Goal: Information Seeking & Learning: Learn about a topic

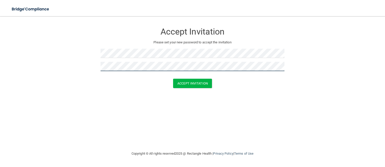
click at [173, 79] on button "Accept Invitation" at bounding box center [192, 83] width 39 height 9
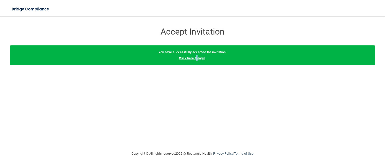
click at [197, 56] on div "You have successfully accepted the invitation! Click here to login ." at bounding box center [192, 55] width 365 height 20
click at [196, 57] on link "Click here to login" at bounding box center [192, 58] width 26 height 4
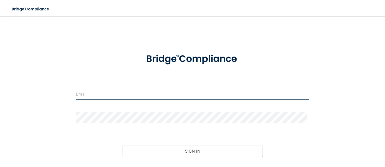
click at [86, 97] on input "email" at bounding box center [192, 93] width 233 height 11
type input "[PERSON_NAME][EMAIL_ADDRESS][DOMAIN_NAME]"
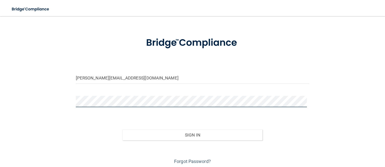
scroll to position [34, 0]
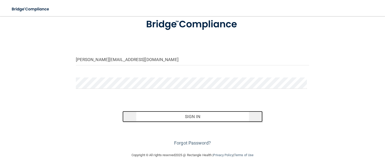
click at [147, 111] on button "Sign In" at bounding box center [192, 116] width 140 height 11
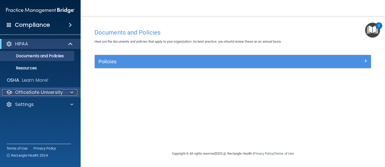
click at [68, 92] on div at bounding box center [71, 92] width 13 height 6
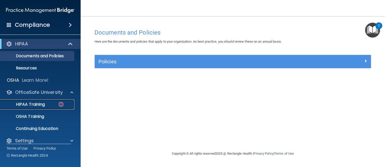
click at [44, 105] on p "HIPAA Training" at bounding box center [24, 104] width 42 height 5
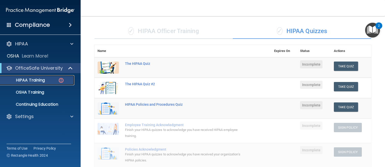
scroll to position [25, 0]
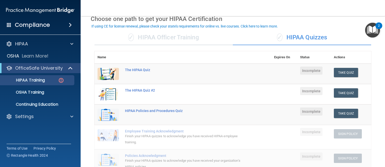
click at [171, 39] on div "✓ HIPAA Officer Training" at bounding box center [163, 37] width 138 height 15
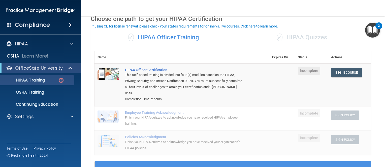
click at [298, 42] on div "✓ HIPAA Quizzes" at bounding box center [302, 37] width 138 height 15
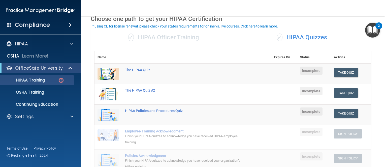
click at [181, 40] on div "✓ HIPAA Officer Training" at bounding box center [163, 37] width 138 height 15
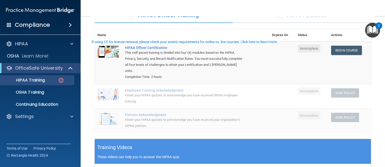
scroll to position [0, 0]
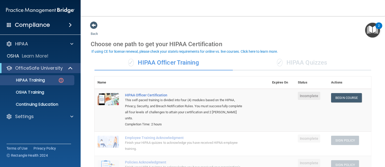
click at [313, 63] on div "✓ HIPAA Quizzes" at bounding box center [302, 62] width 138 height 15
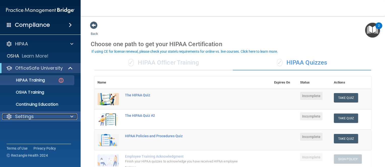
click at [52, 115] on div "Settings" at bounding box center [33, 116] width 62 height 6
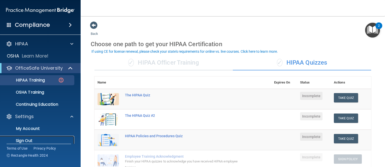
click at [31, 140] on p "Sign Out" at bounding box center [37, 140] width 69 height 5
